Goal: Task Accomplishment & Management: Complete application form

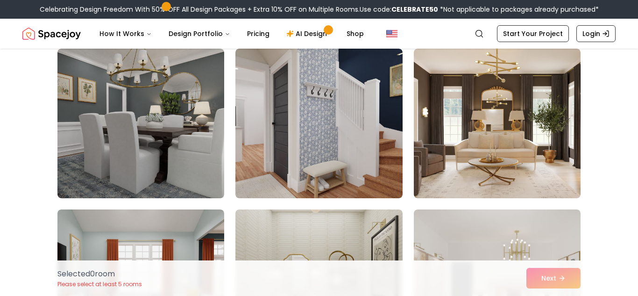
scroll to position [240, 0]
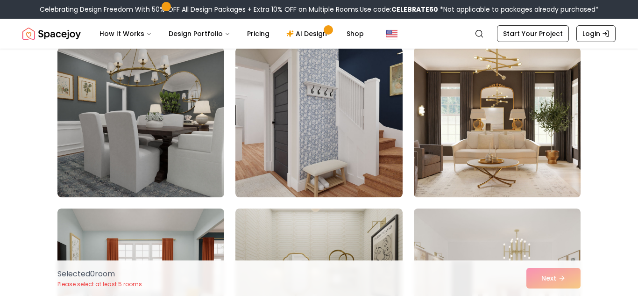
click at [536, 144] on img at bounding box center [496, 122] width 175 height 157
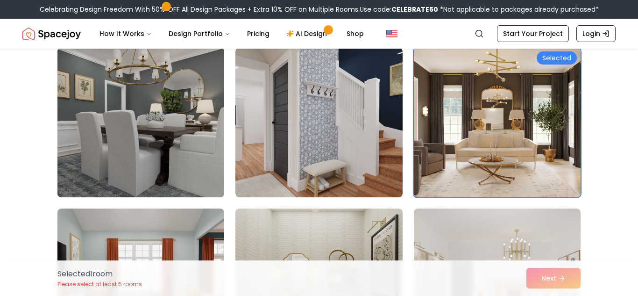
click at [135, 147] on img at bounding box center [140, 122] width 175 height 157
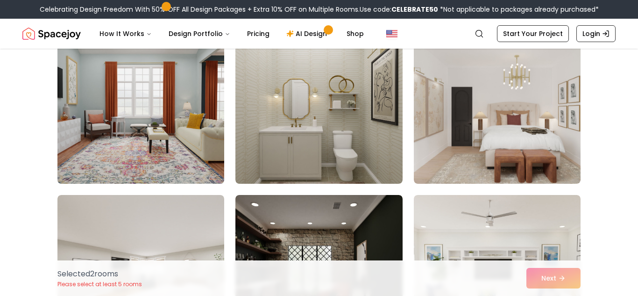
scroll to position [413, 0]
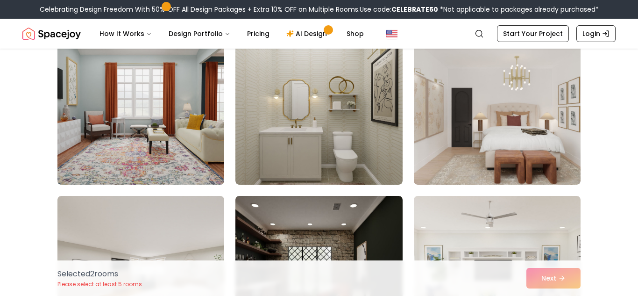
click at [202, 115] on img at bounding box center [140, 109] width 175 height 157
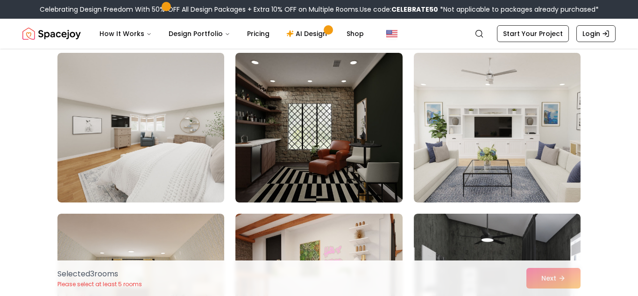
scroll to position [557, 0]
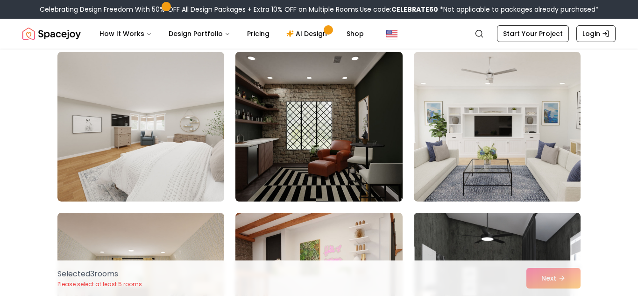
click at [338, 135] on img at bounding box center [318, 126] width 175 height 157
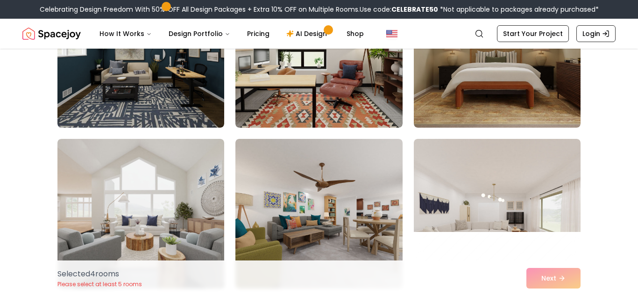
scroll to position [954, 0]
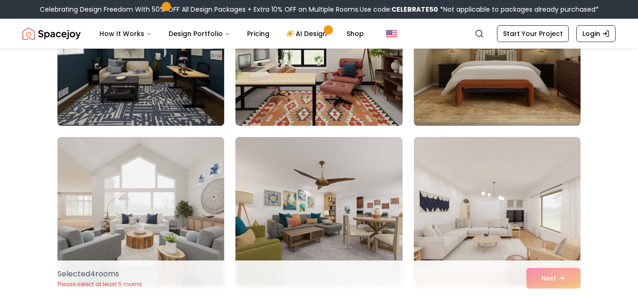
click at [211, 96] on img at bounding box center [140, 50] width 175 height 157
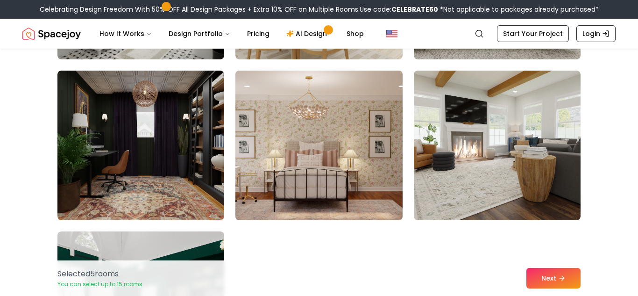
scroll to position [1988, 0]
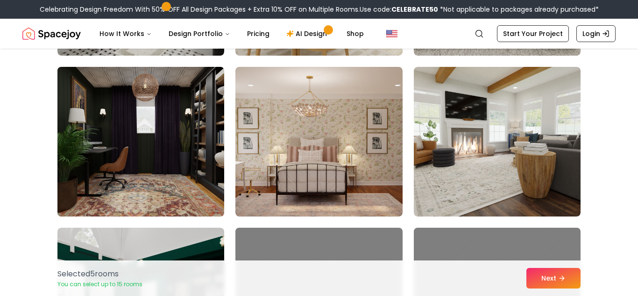
click at [124, 123] on img at bounding box center [140, 141] width 175 height 157
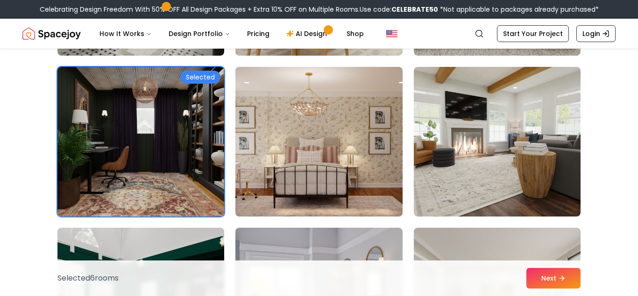
click at [325, 136] on img at bounding box center [318, 141] width 175 height 157
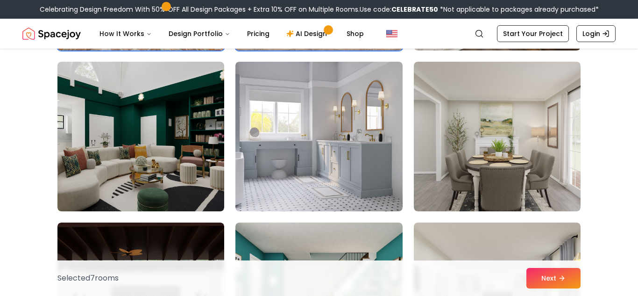
scroll to position [2155, 0]
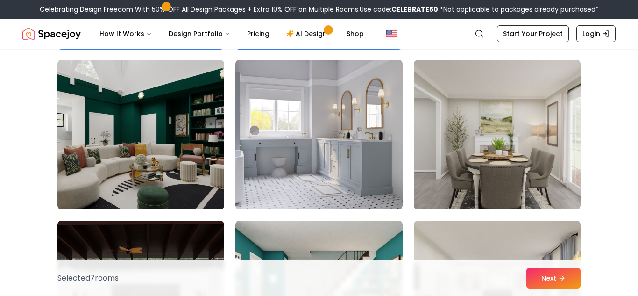
click at [325, 136] on img at bounding box center [318, 134] width 167 height 149
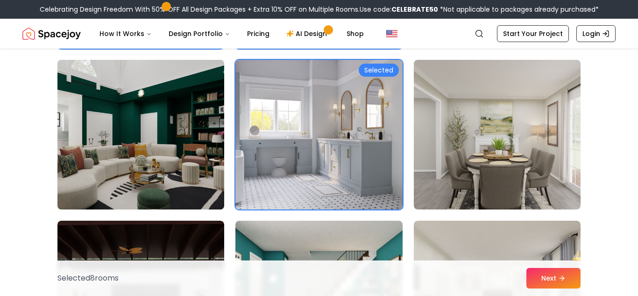
click at [88, 144] on img at bounding box center [140, 134] width 175 height 157
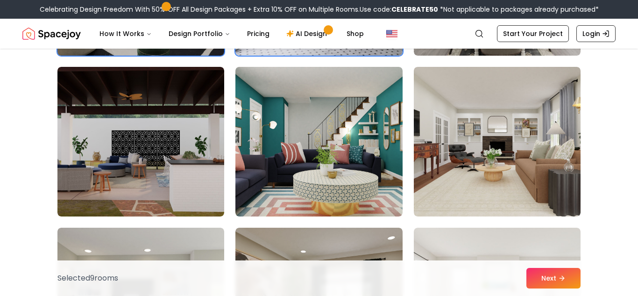
scroll to position [2317, 0]
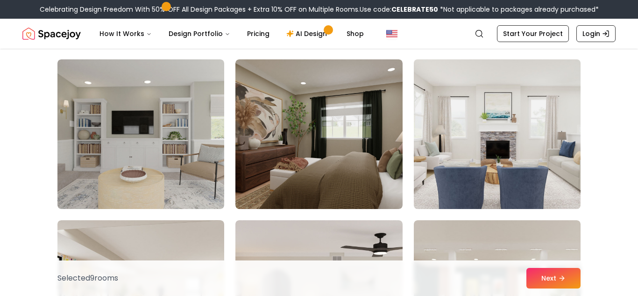
click at [518, 172] on img at bounding box center [496, 134] width 175 height 157
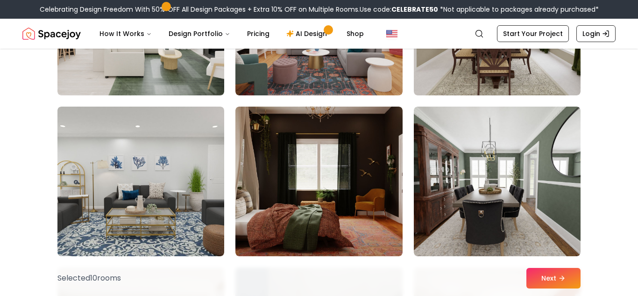
scroll to position [2913, 0]
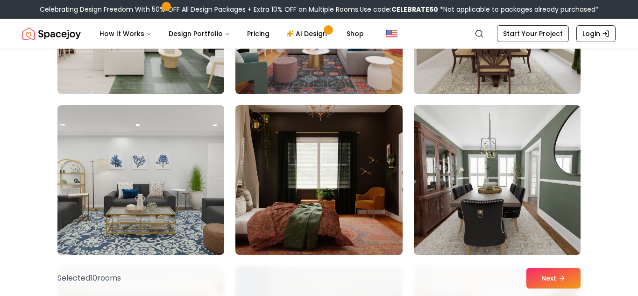
click at [530, 230] on img at bounding box center [496, 179] width 175 height 157
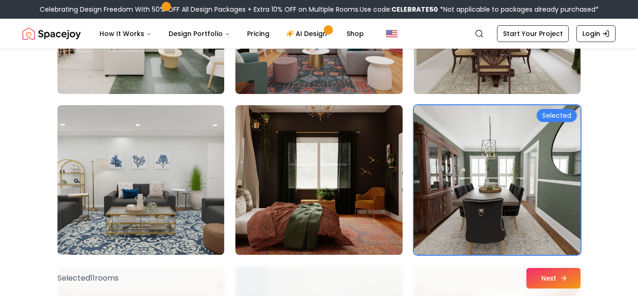
click at [537, 273] on button "Next" at bounding box center [553, 278] width 54 height 21
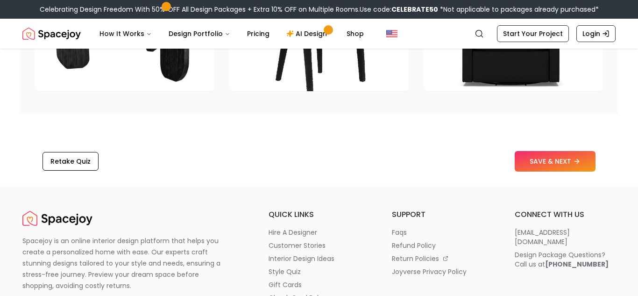
scroll to position [1499, 0]
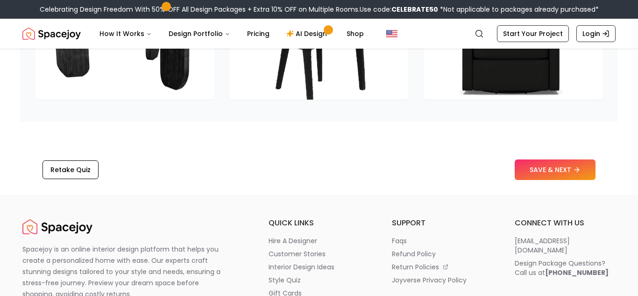
click at [534, 180] on div "Retake Quiz SAVE & NEXT" at bounding box center [319, 169] width 598 height 35
click at [536, 176] on button "SAVE & NEXT" at bounding box center [555, 169] width 81 height 21
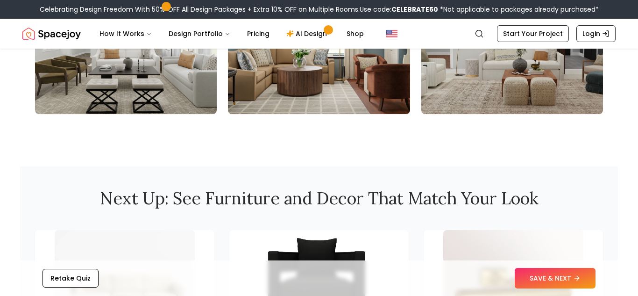
scroll to position [1129, 0]
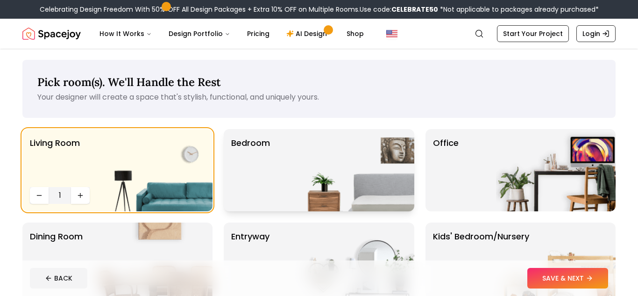
click at [365, 186] on img at bounding box center [355, 170] width 120 height 82
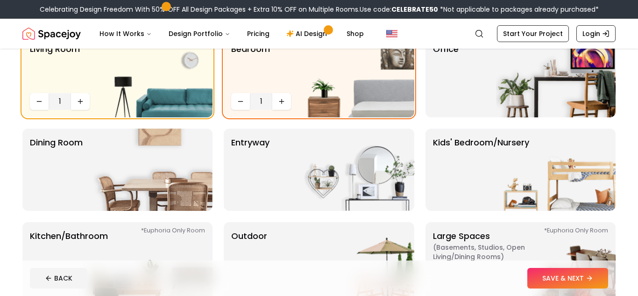
scroll to position [99, 0]
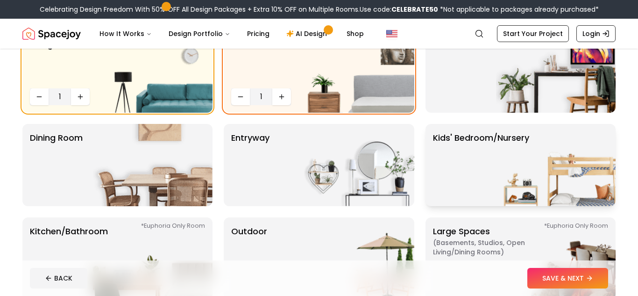
click at [447, 165] on p "Kids' Bedroom/Nursery" at bounding box center [481, 164] width 96 height 67
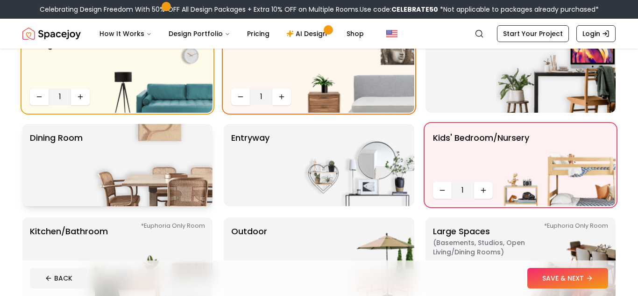
click at [178, 145] on img at bounding box center [153, 165] width 120 height 82
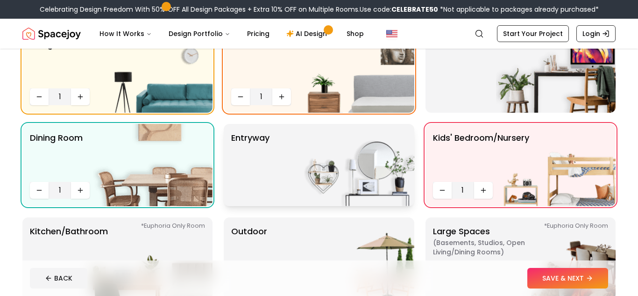
click at [311, 159] on img at bounding box center [355, 165] width 120 height 82
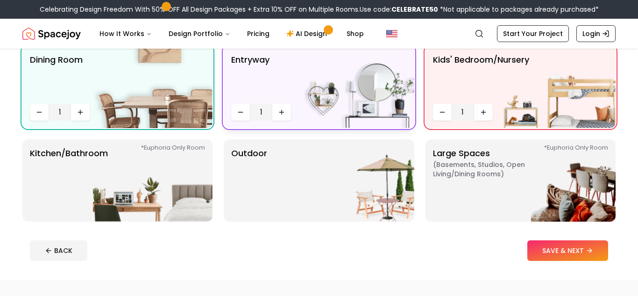
scroll to position [177, 0]
click at [311, 159] on img at bounding box center [355, 180] width 120 height 82
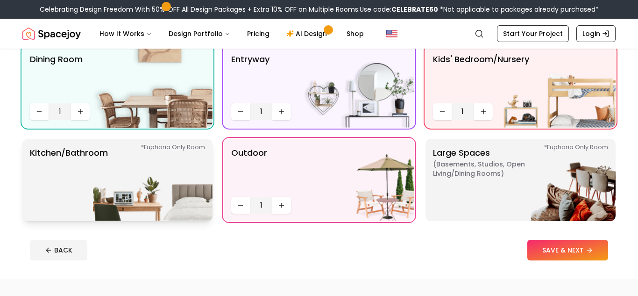
click at [110, 168] on img at bounding box center [153, 180] width 120 height 82
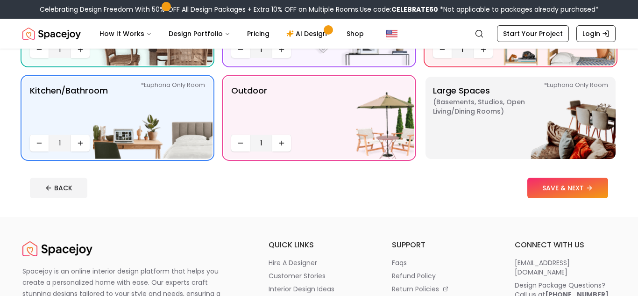
scroll to position [240, 0]
click at [522, 129] on img at bounding box center [556, 117] width 120 height 82
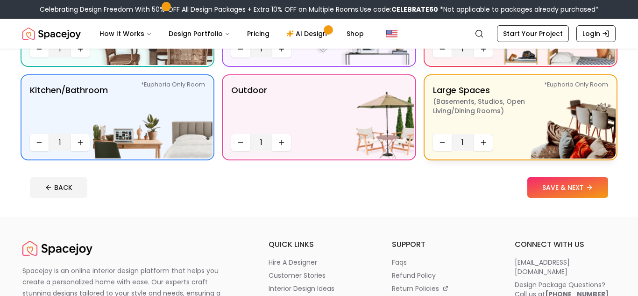
click at [522, 129] on img at bounding box center [556, 117] width 120 height 82
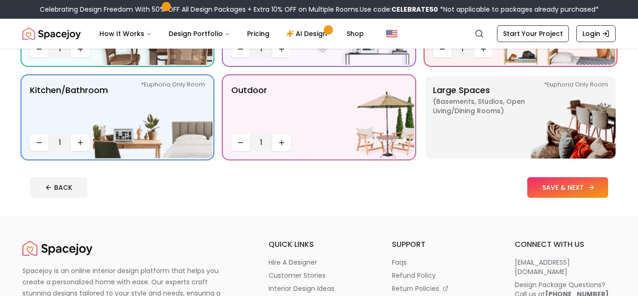
click at [571, 187] on button "SAVE & NEXT" at bounding box center [567, 187] width 81 height 21
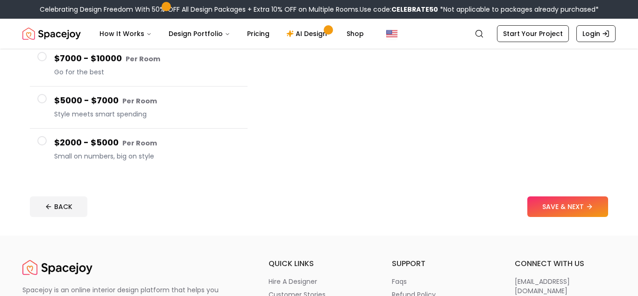
scroll to position [189, 0]
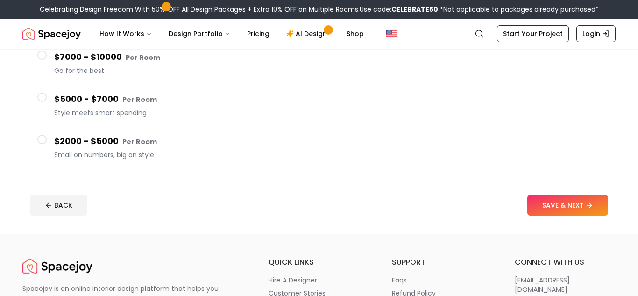
click at [168, 151] on span "Small on numbers, big on style" at bounding box center [147, 154] width 186 height 9
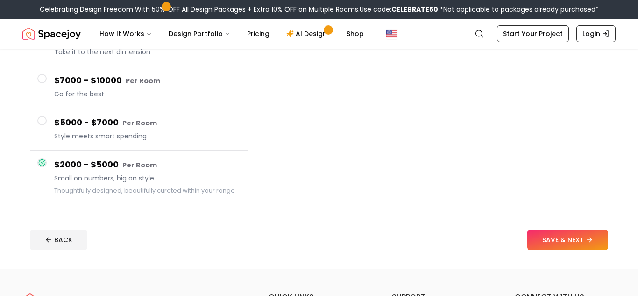
scroll to position [149, 0]
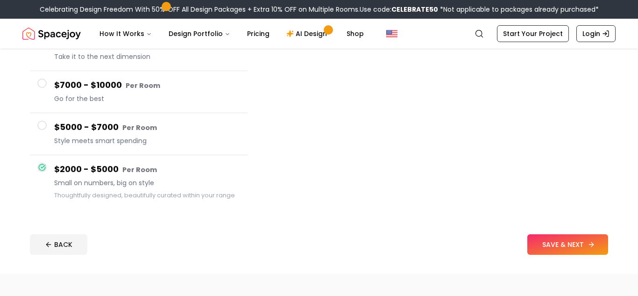
click at [582, 237] on button "SAVE & NEXT" at bounding box center [567, 244] width 81 height 21
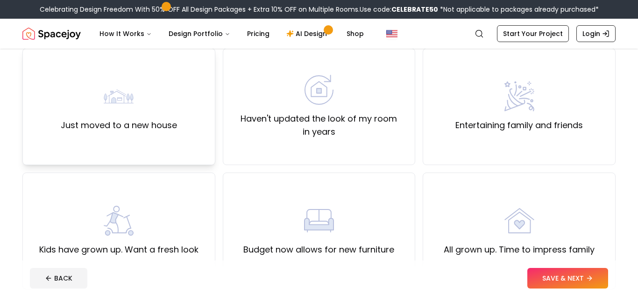
scroll to position [78, 0]
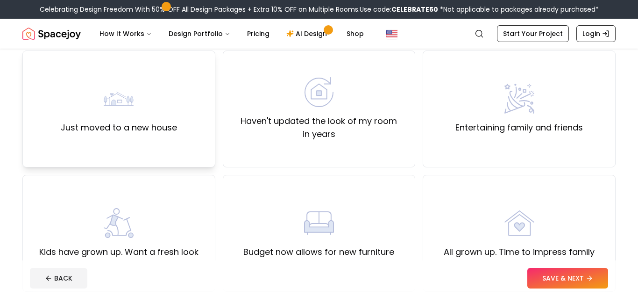
click at [157, 114] on div "Just moved to a new house" at bounding box center [119, 109] width 116 height 50
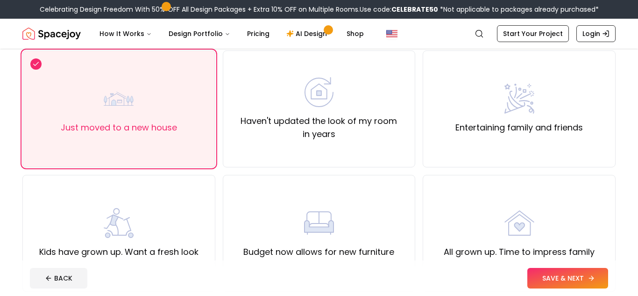
click at [600, 271] on button "SAVE & NEXT" at bounding box center [567, 278] width 81 height 21
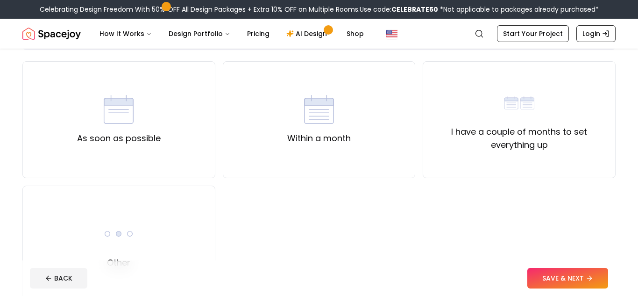
scroll to position [66, 0]
click at [194, 130] on div "As soon as possible" at bounding box center [118, 121] width 193 height 117
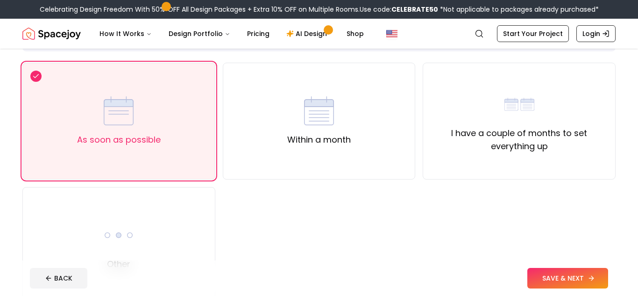
click at [597, 280] on button "SAVE & NEXT" at bounding box center [567, 278] width 81 height 21
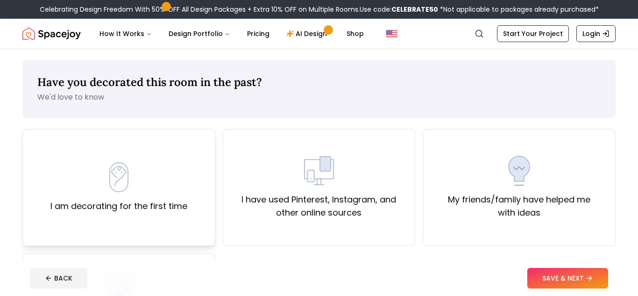
click at [179, 163] on div "I am decorating for the first time" at bounding box center [118, 187] width 137 height 50
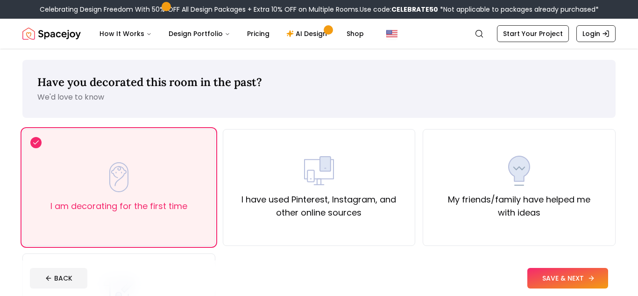
click at [582, 285] on button "SAVE & NEXT" at bounding box center [567, 278] width 81 height 21
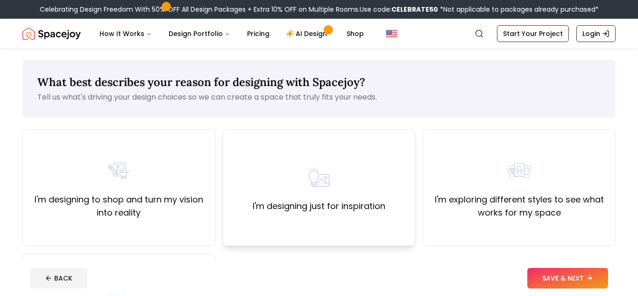
click at [375, 219] on div "I'm designing just for inspiration" at bounding box center [319, 187] width 193 height 117
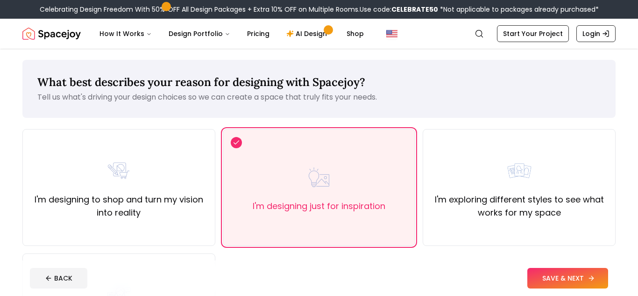
click at [534, 279] on button "SAVE & NEXT" at bounding box center [567, 278] width 81 height 21
